Goal: Task Accomplishment & Management: Complete application form

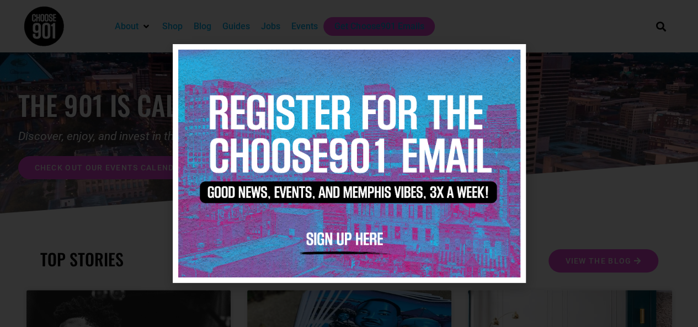
click at [513, 56] on icon "Close" at bounding box center [511, 59] width 8 height 8
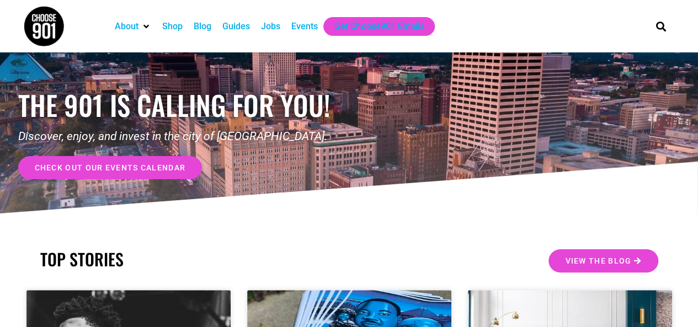
click at [304, 24] on div "Events" at bounding box center [304, 26] width 26 height 13
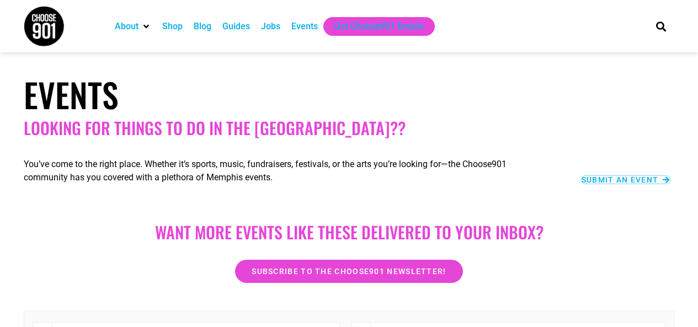
click at [612, 182] on span "Submit an Event" at bounding box center [620, 180] width 77 height 8
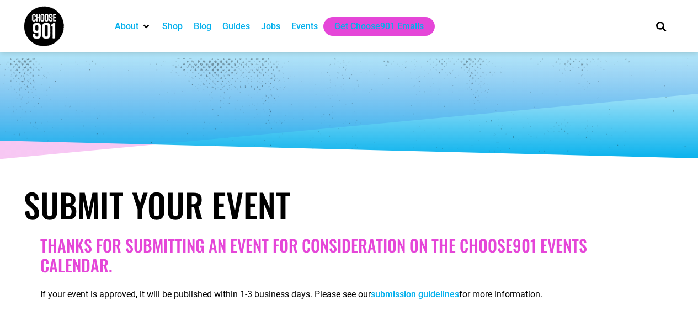
select select
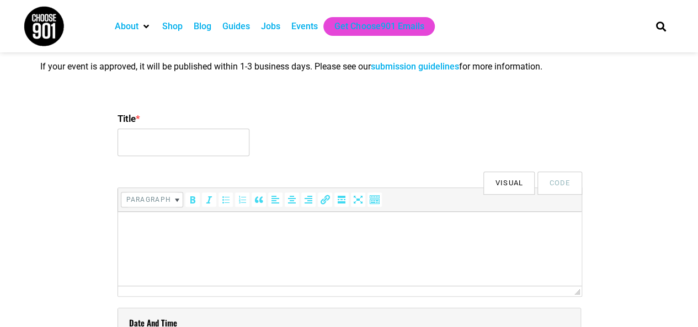
scroll to position [231, 0]
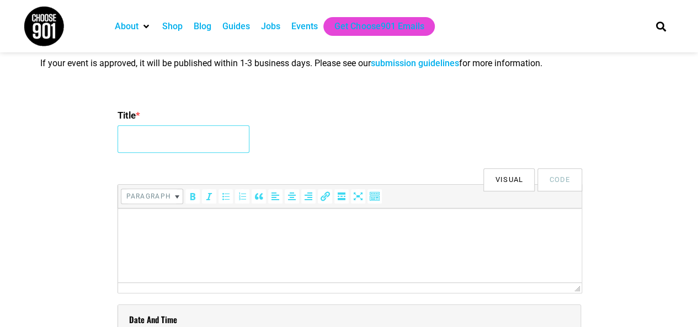
click at [208, 137] on input "Title *" at bounding box center [184, 139] width 132 height 28
type input "Cordelia's Market Fall Fest"
click at [198, 226] on p at bounding box center [349, 223] width 453 height 13
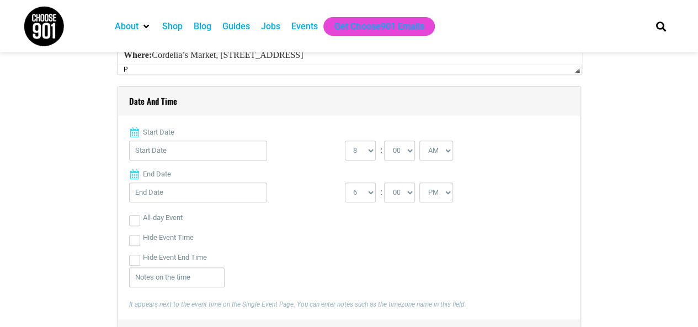
scroll to position [463, 0]
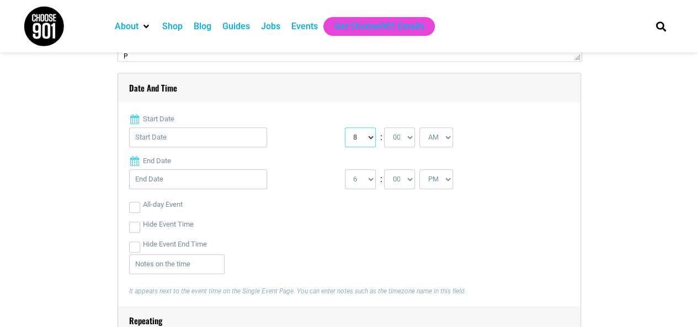
click at [359, 141] on select "0 1 2 3 4 5 6 7 8 9 10 11 12" at bounding box center [360, 137] width 31 height 20
select select "12"
click at [345, 127] on select "0 1 2 3 4 5 6 7 8 9 10 11 12" at bounding box center [360, 137] width 31 height 20
click at [360, 180] on select "1 2 3 4 5 6 7 8 9 10 11 12" at bounding box center [360, 179] width 31 height 20
select select "4"
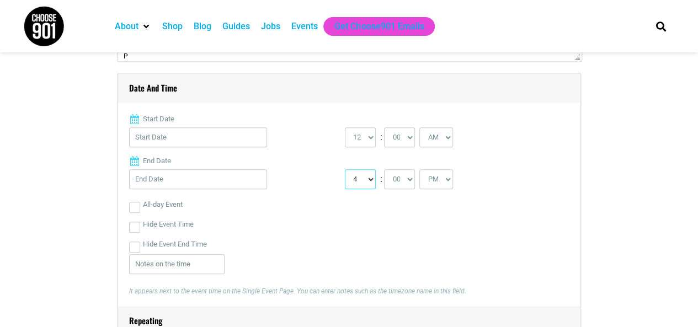
click at [345, 169] on select "1 2 3 4 5 6 7 8 9 10 11 12" at bounding box center [360, 179] width 31 height 20
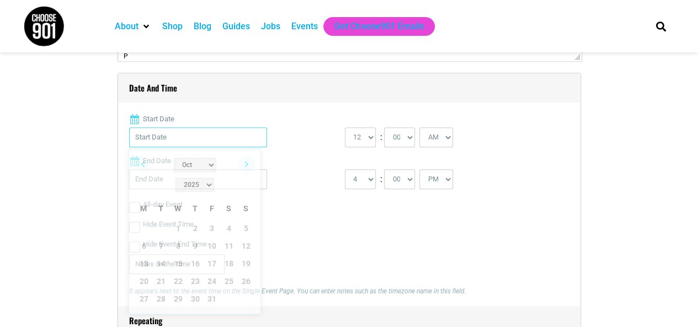
click at [217, 137] on input "Start Date" at bounding box center [198, 137] width 138 height 20
click at [246, 256] on link "19" at bounding box center [246, 264] width 17 height 17
type input "10/19/2025"
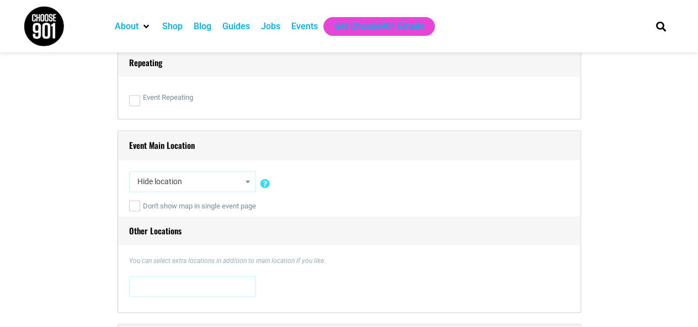
scroll to position [738, 0]
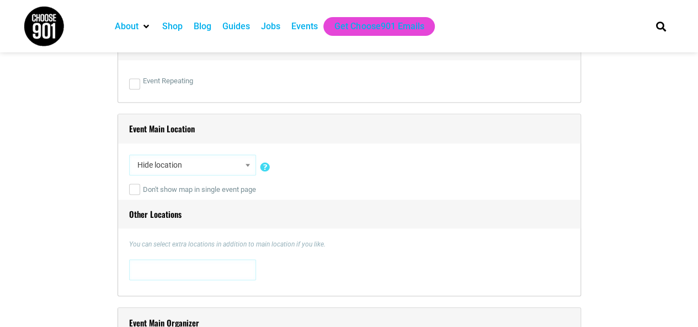
click at [221, 167] on span "Hide location" at bounding box center [192, 165] width 119 height 20
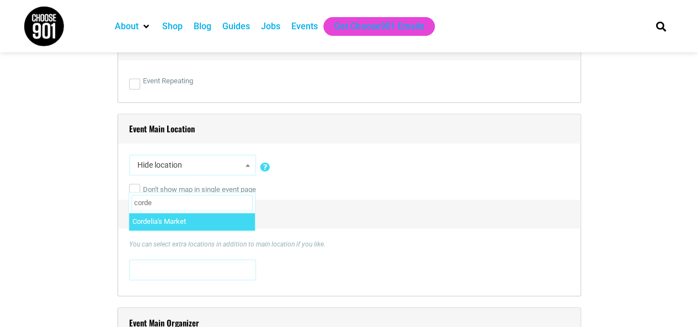
type input "corde"
select select "2925"
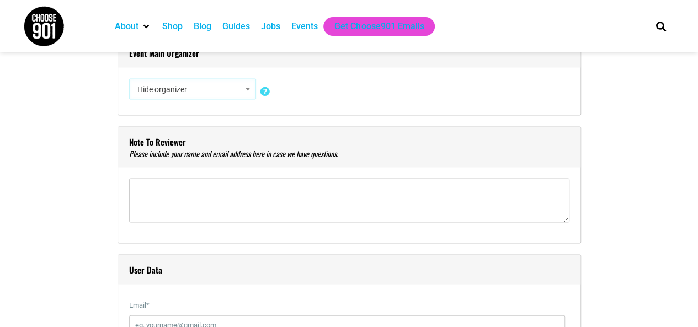
scroll to position [1011, 0]
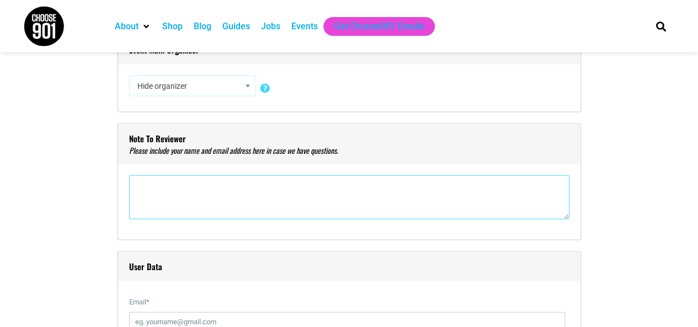
click at [225, 188] on textarea"] at bounding box center [349, 197] width 440 height 44
type textarea"] "r"
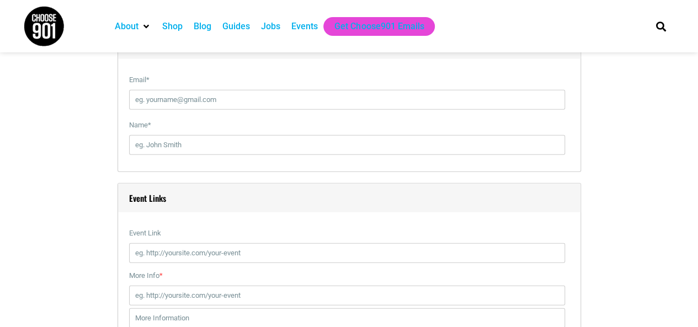
scroll to position [1240, 0]
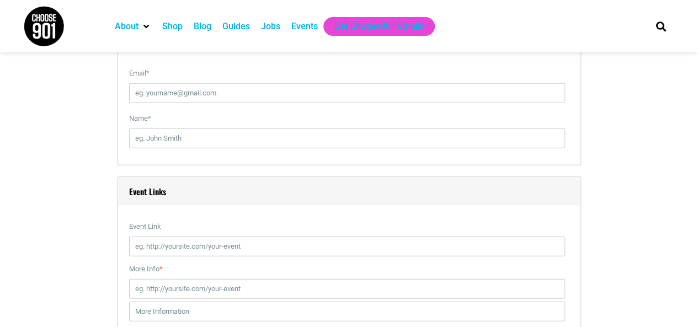
type textarea"] "Ranise Coppens ranise@cordeliasmarket.com"
click at [379, 87] on input "Email *" at bounding box center [347, 93] width 436 height 20
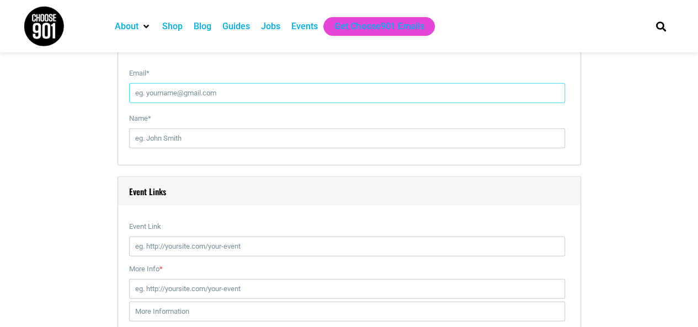
type input "ranise@cordeliasmarket.com"
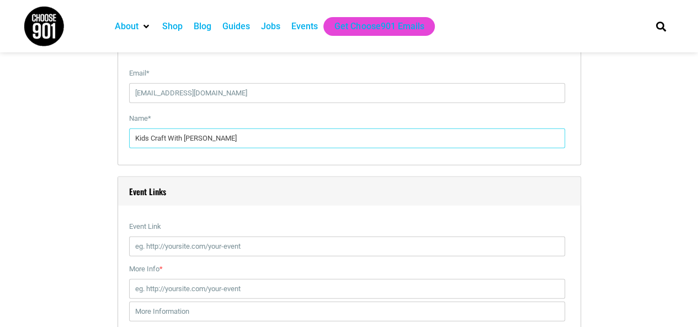
drag, startPoint x: 243, startPoint y: 137, endPoint x: 121, endPoint y: 145, distance: 122.3
click at [121, 145] on div "User Data Email * ranise@cordeliasmarket.com Name * Kids Craft With Sarah" at bounding box center [350, 94] width 464 height 143
type input "Ranise Coppens"
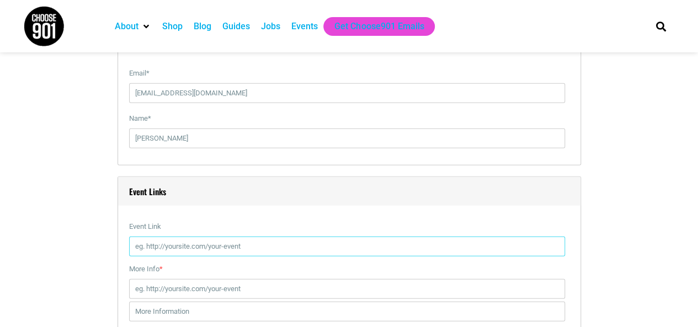
click at [166, 246] on input "Event Link" at bounding box center [347, 247] width 436 height 20
type input "https://cordeliasmarket.com"
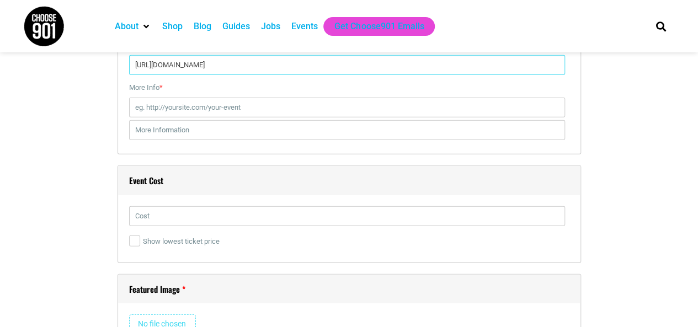
scroll to position [1431, 0]
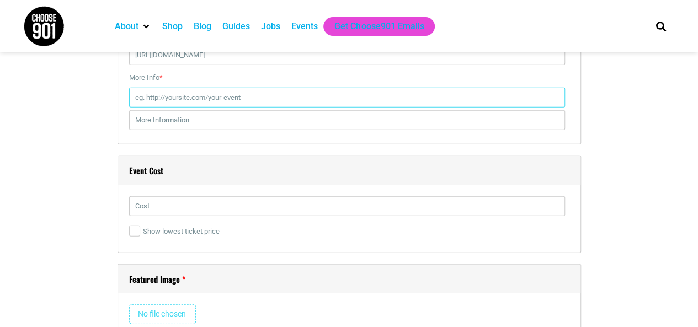
click at [320, 97] on input "More Info *" at bounding box center [347, 98] width 436 height 20
type input "https://cordeliasmarket.com/cordelias-blog"
click at [266, 205] on input "text" at bounding box center [347, 206] width 436 height 20
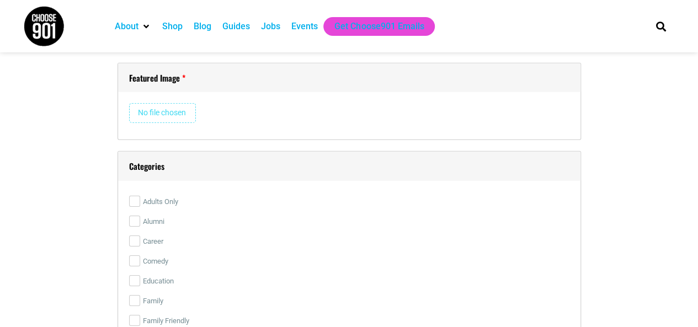
scroll to position [1609, 0]
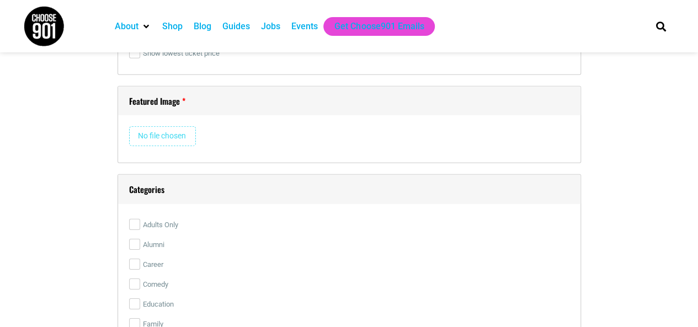
type input "Free"
click at [147, 133] on input "file" at bounding box center [162, 136] width 67 height 20
type input "C:\fakepath\CM Fall fest 2025.jpg"
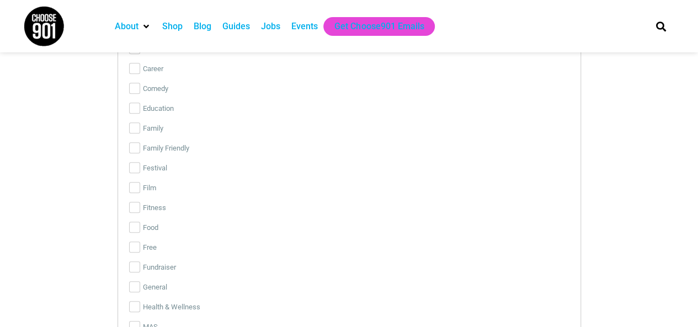
scroll to position [2474, 0]
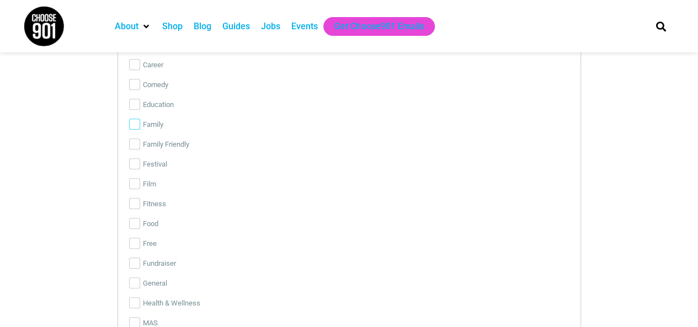
click at [136, 121] on input "Family" at bounding box center [134, 124] width 11 height 11
checkbox input "true"
click at [136, 140] on input "Family Friendly" at bounding box center [134, 144] width 11 height 11
checkbox input "true"
click at [134, 242] on input "Free" at bounding box center [134, 243] width 11 height 11
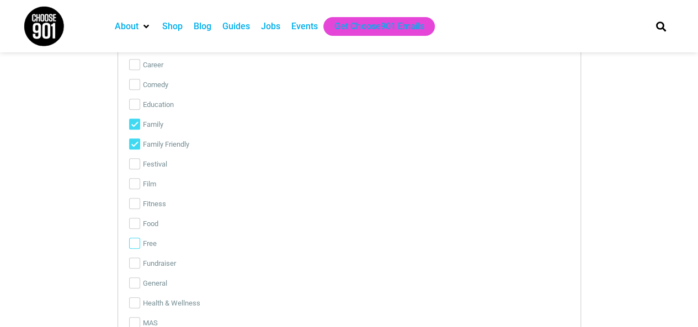
checkbox input "true"
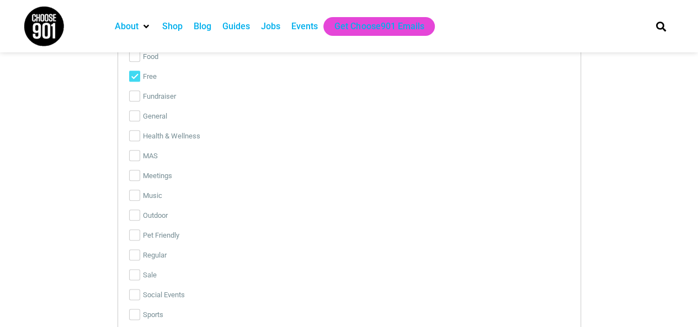
scroll to position [2649, 0]
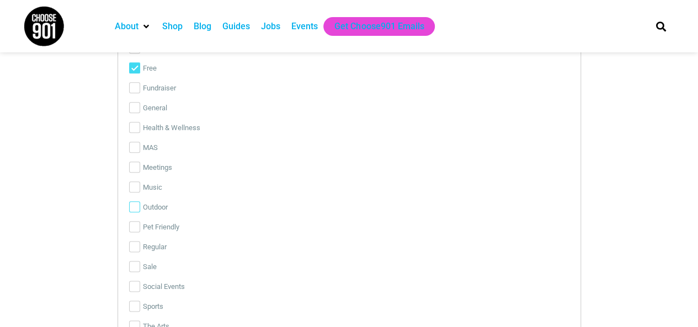
click at [136, 205] on input "Outdoor" at bounding box center [134, 206] width 11 height 11
checkbox input "true"
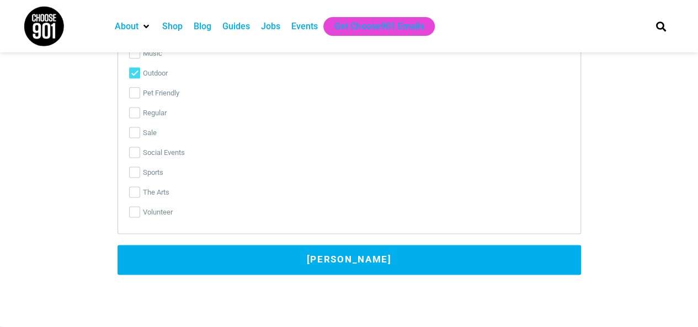
scroll to position [2787, 0]
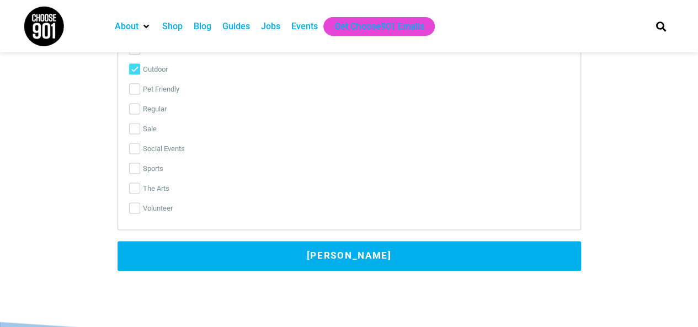
click at [363, 260] on button "Submit Event" at bounding box center [350, 256] width 464 height 30
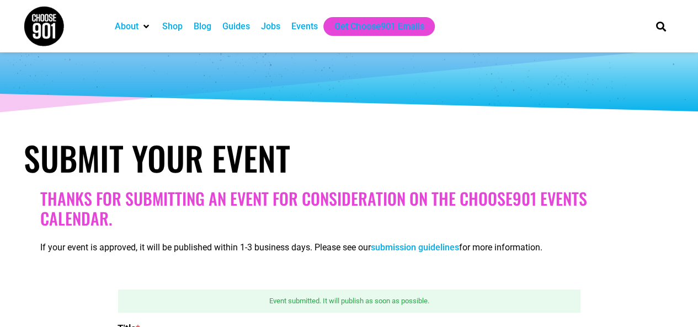
scroll to position [32, 0]
